Goal: Task Accomplishment & Management: Manage account settings

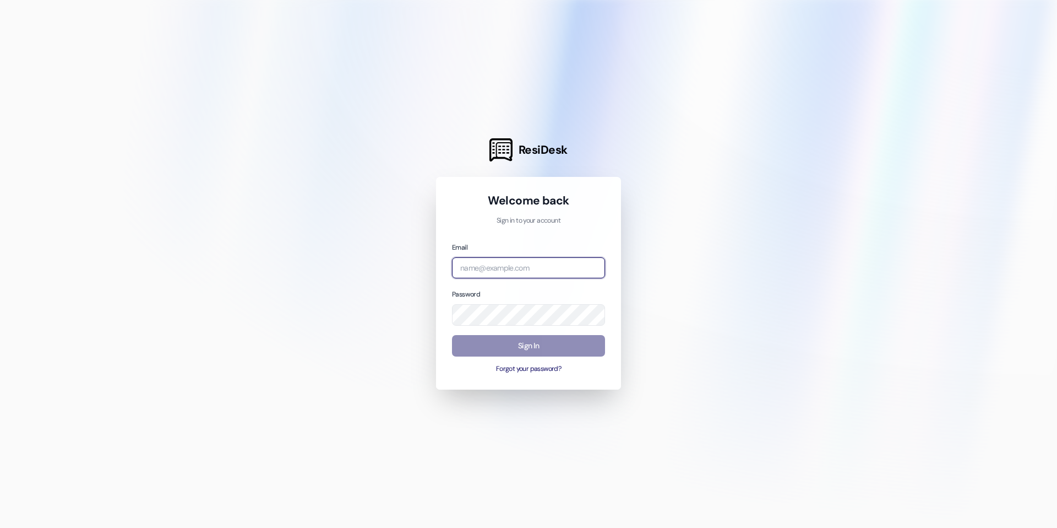
type input "[EMAIL_ADDRESS][DOMAIN_NAME]"
click at [533, 345] on button "Sign In" at bounding box center [528, 345] width 153 height 21
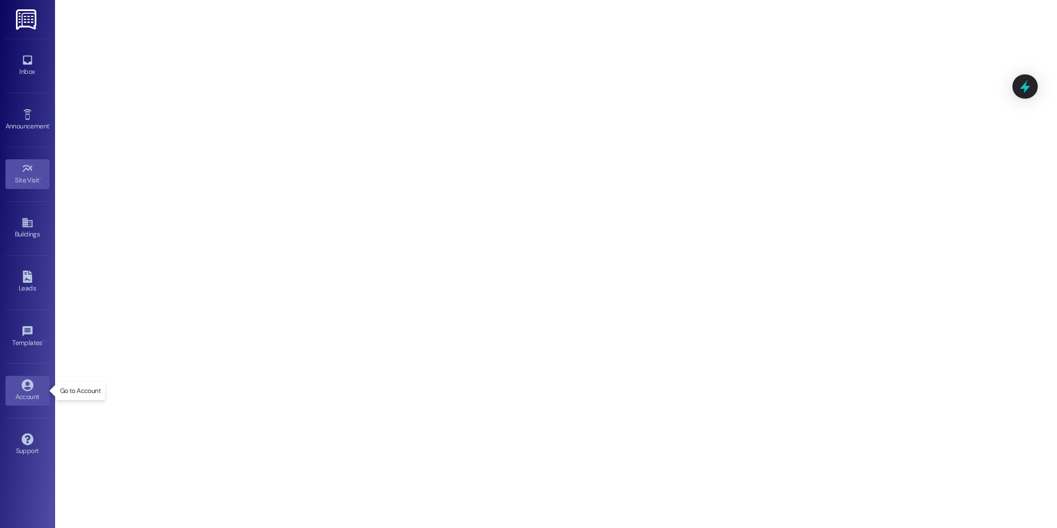
click at [25, 393] on div "Account" at bounding box center [27, 396] width 55 height 11
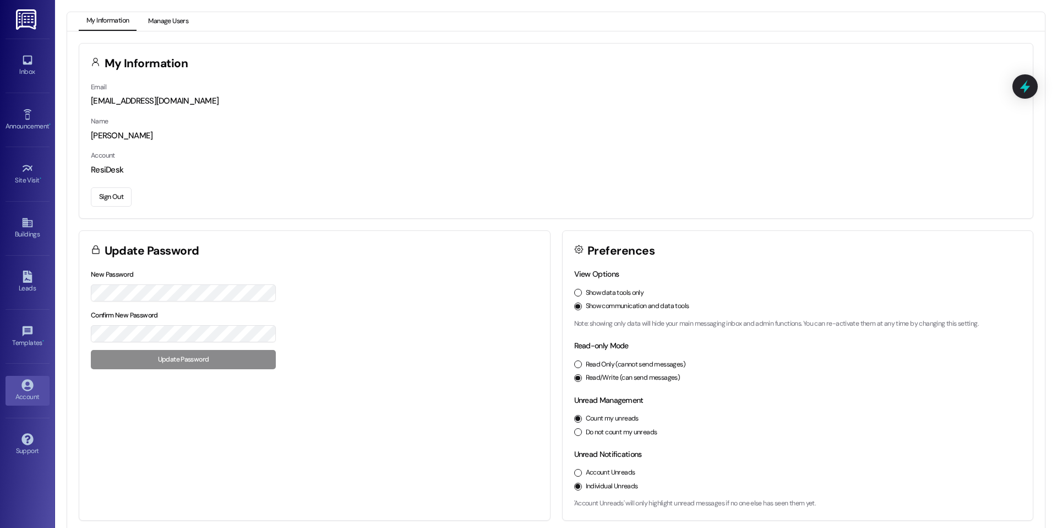
click at [164, 24] on button "Manage Users" at bounding box center [168, 21] width 56 height 19
